Goal: Find specific page/section: Find specific page/section

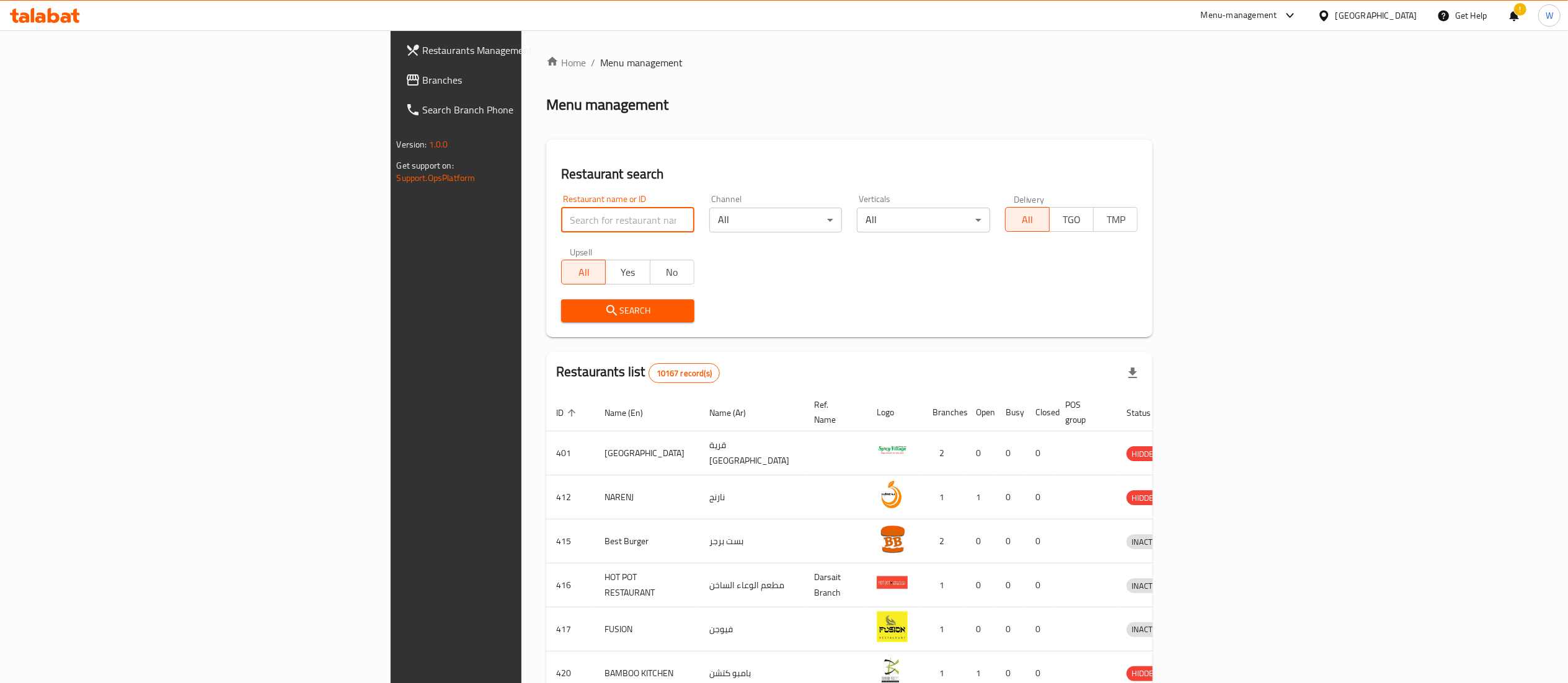
drag, startPoint x: 0, startPoint y: 0, endPoint x: 398, endPoint y: 212, distance: 450.9
click at [561, 212] on input "search" at bounding box center [627, 220] width 133 height 25
paste input "602140"
type input "602140"
click at [571, 310] on span "Search" at bounding box center [628, 311] width 114 height 15
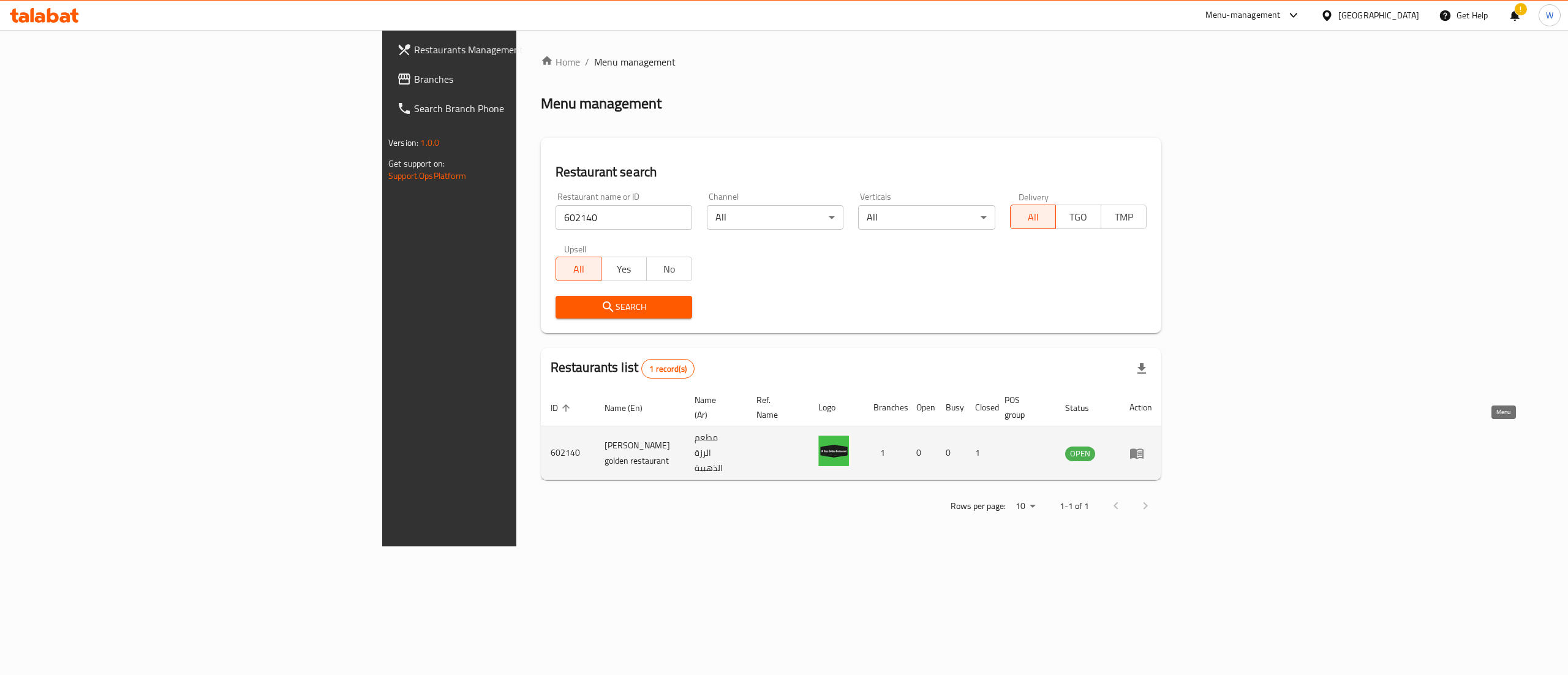
click at [1143, 448] on icon "enhanced table" at bounding box center [1136, 453] width 13 height 11
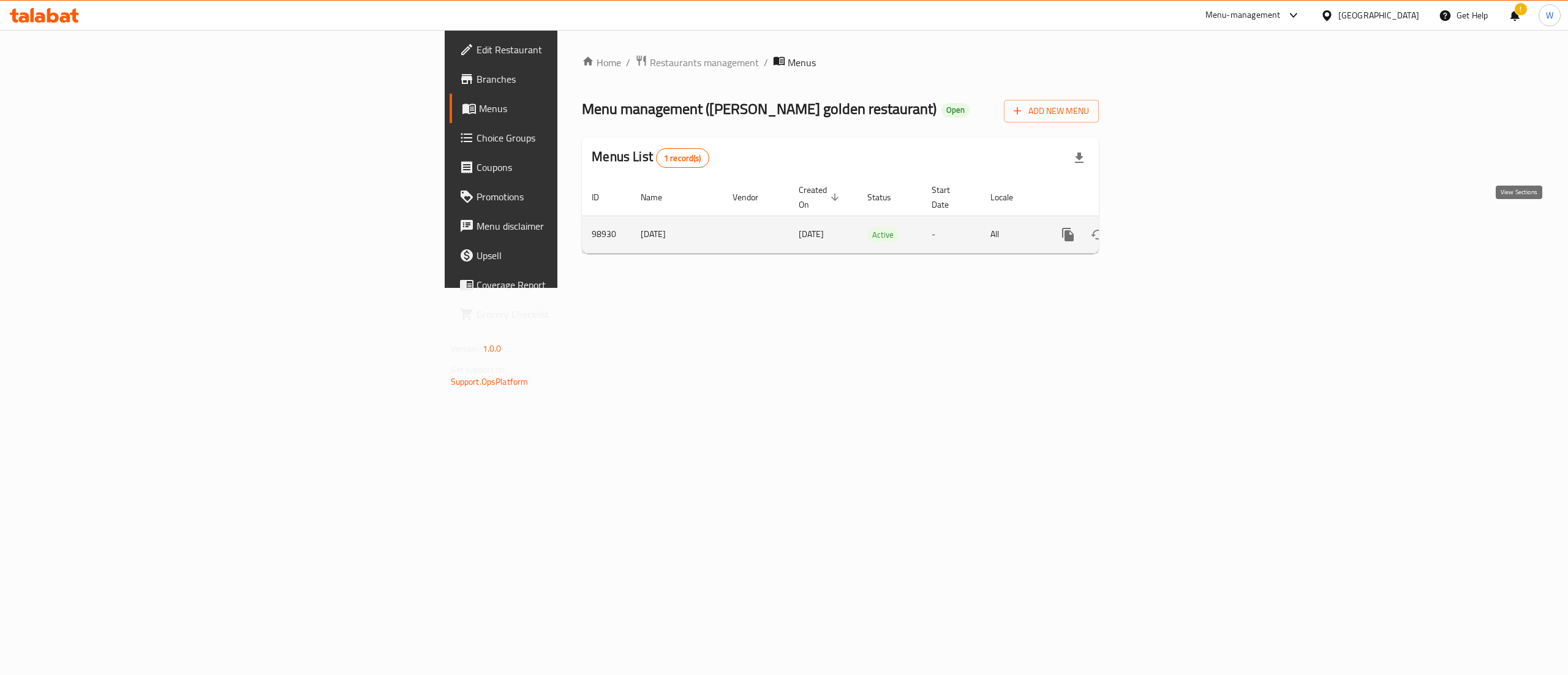
click at [1163, 228] on icon "enhanced table" at bounding box center [1156, 234] width 14 height 14
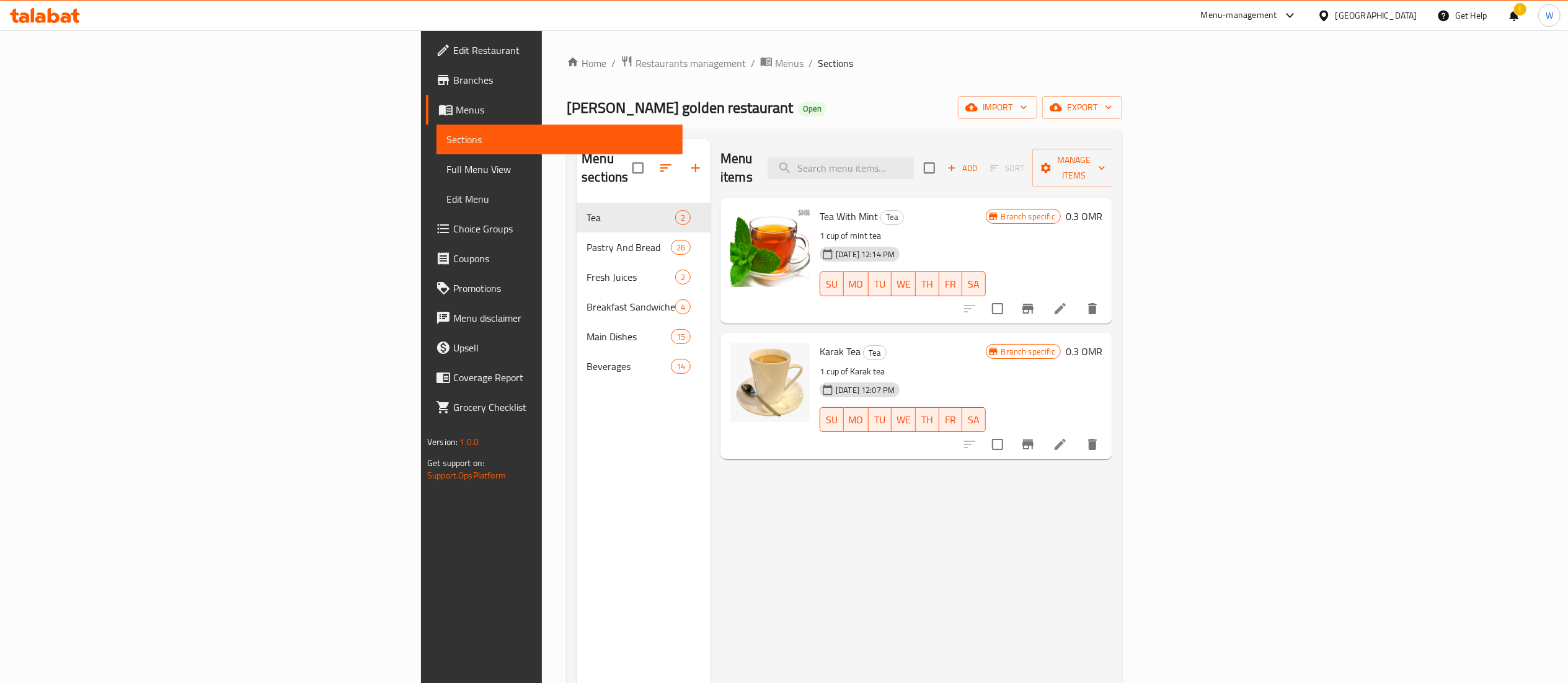
click at [453, 87] on span "Branches" at bounding box center [563, 80] width 220 height 15
